Goal: Find specific page/section: Find specific page/section

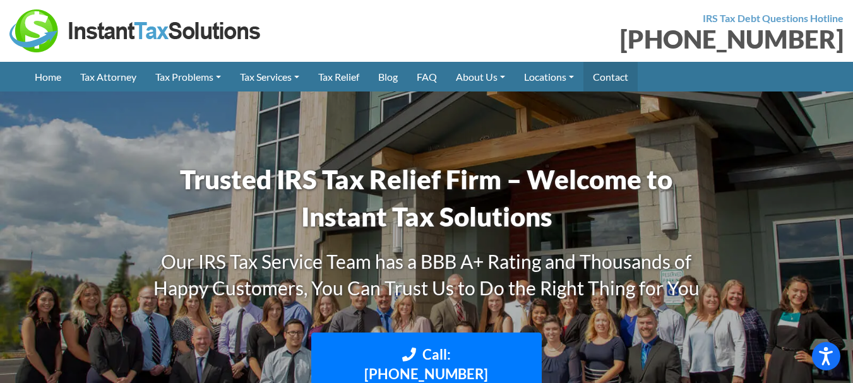
click at [633, 81] on link "Contact" at bounding box center [610, 77] width 54 height 30
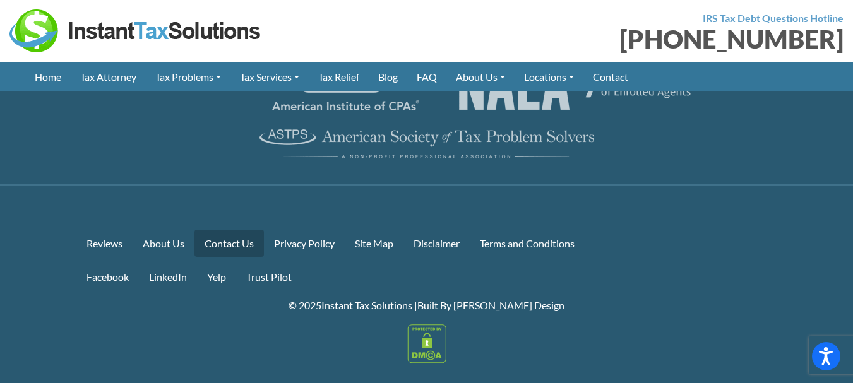
scroll to position [2524, 0]
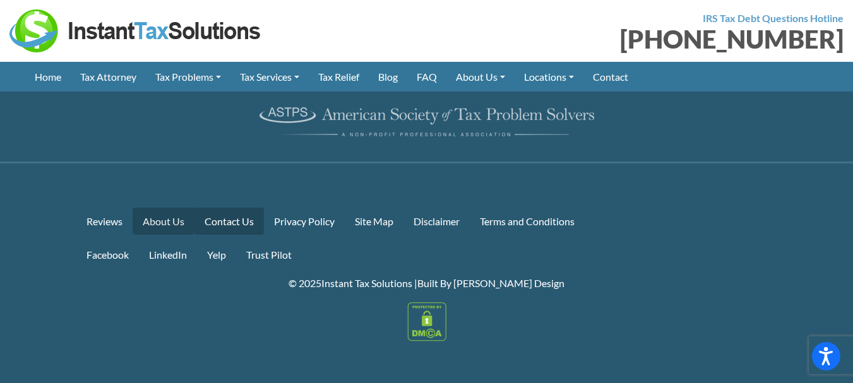
click at [181, 217] on link "About Us" at bounding box center [164, 221] width 62 height 27
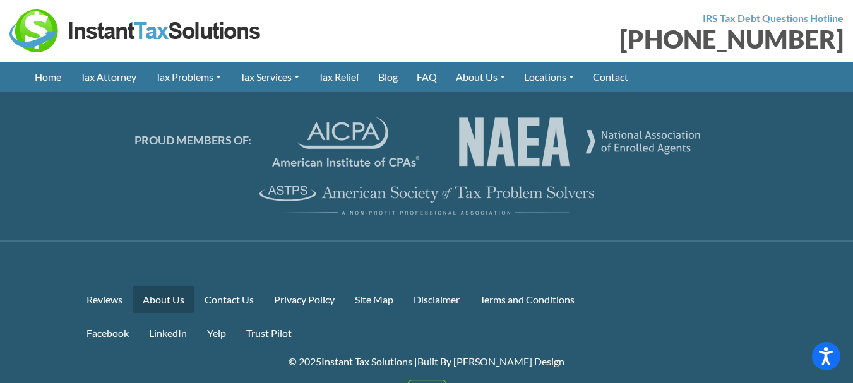
scroll to position [2375, 0]
